Goal: Information Seeking & Learning: Find specific fact

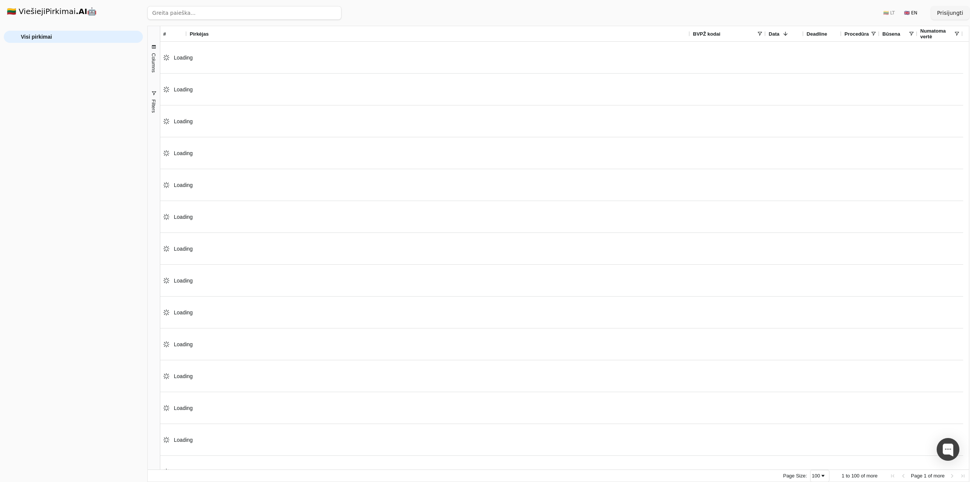
click at [191, 16] on input "search" at bounding box center [244, 13] width 194 height 14
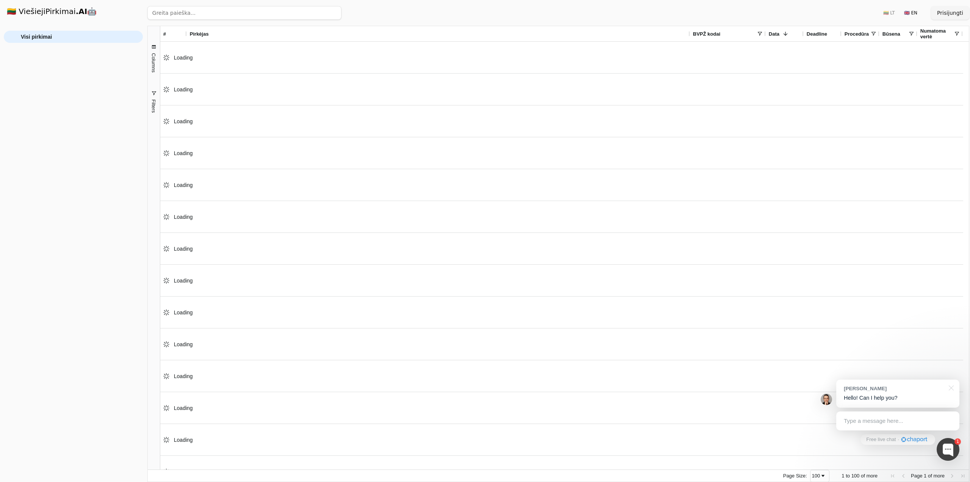
paste input "Renginio organizavimo ir įgyvendinimo paslaugos"
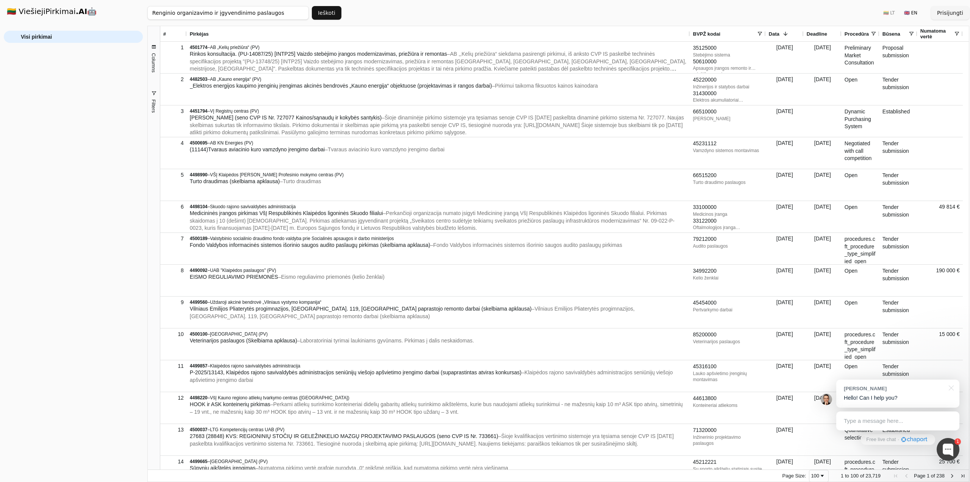
drag, startPoint x: 952, startPoint y: 391, endPoint x: 733, endPoint y: 202, distance: 289.1
click at [952, 390] on div at bounding box center [950, 387] width 19 height 16
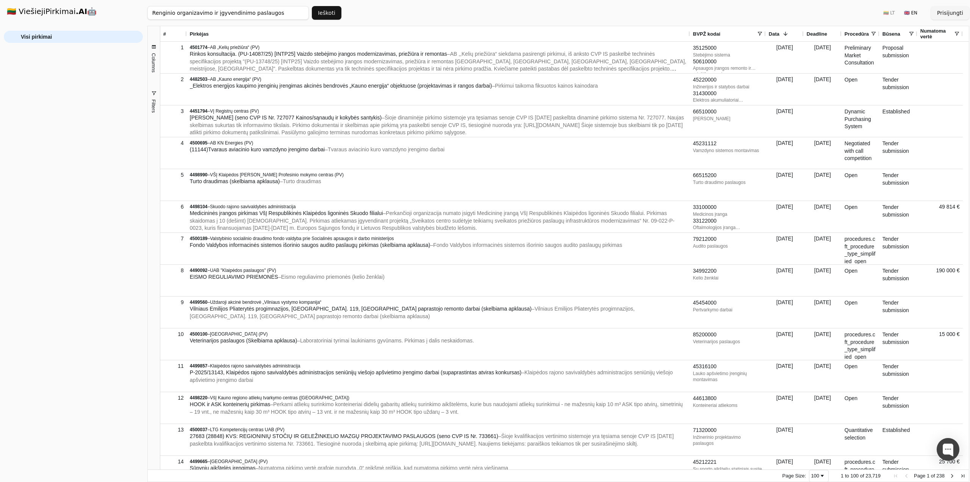
click at [158, 13] on input "Renginio organizavimo ir įgyvendinimo paslaugos" at bounding box center [227, 13] width 161 height 14
click button "Ieškoti" at bounding box center [327, 13] width 30 height 14
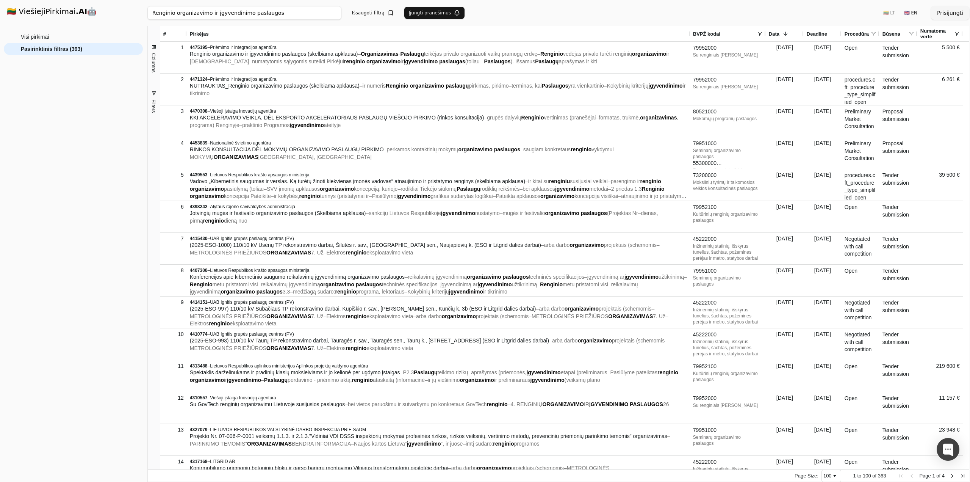
drag, startPoint x: 282, startPoint y: 12, endPoint x: 105, endPoint y: -6, distance: 177.9
click at [105, 0] on html "🇱🇹 ViešiejiPirkimai .AI 🤖 Prisijungti Group Visi pirkimai Pasirinktinis filtras…" at bounding box center [485, 241] width 970 height 482
click button "Ieškoti" at bounding box center [327, 13] width 30 height 14
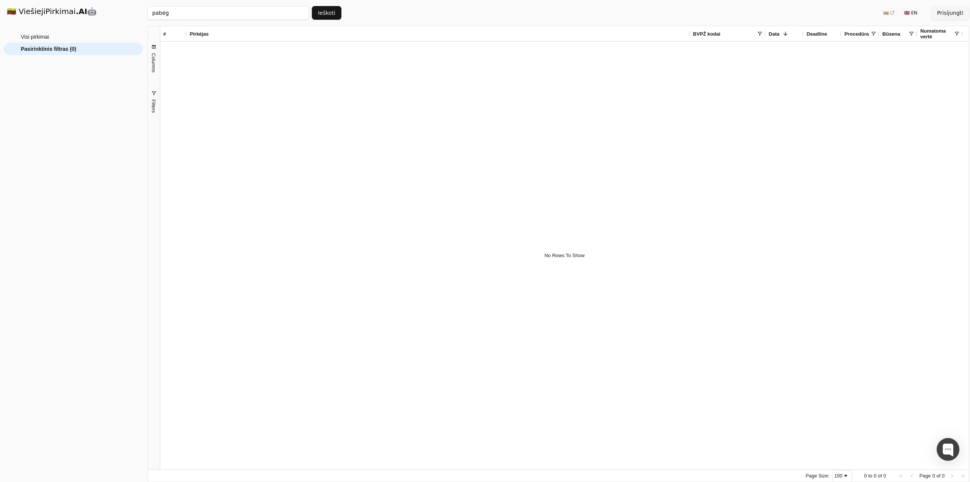
type input "pabėg"
click button "Ieškoti" at bounding box center [327, 13] width 30 height 14
